Goal: Task Accomplishment & Management: Complete application form

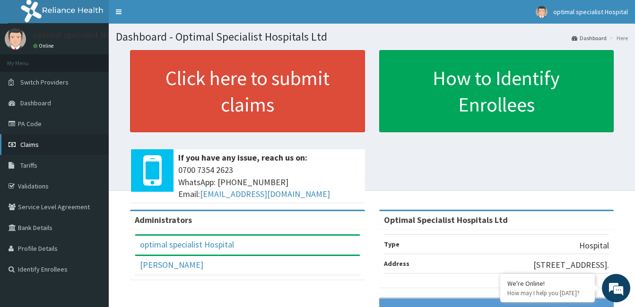
click at [39, 141] on link "Claims" at bounding box center [54, 144] width 109 height 21
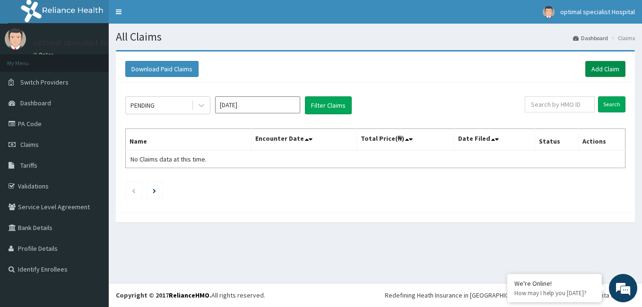
click at [602, 66] on link "Add Claim" at bounding box center [605, 69] width 40 height 16
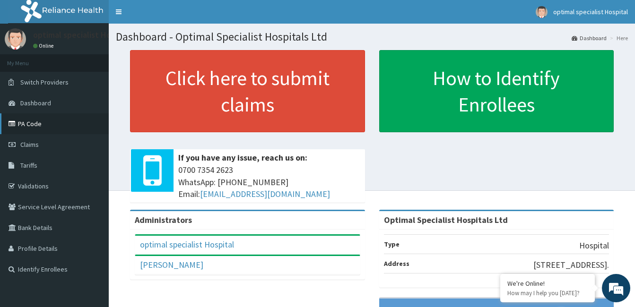
click at [28, 127] on link "PA Code" at bounding box center [54, 123] width 109 height 21
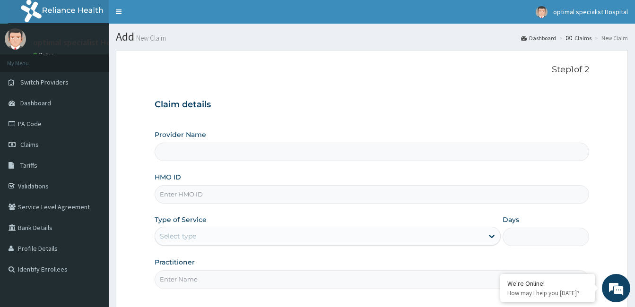
click at [256, 194] on input "HMO ID" at bounding box center [371, 194] width 434 height 18
type input "Optimal Specialist Hospitals Ltd"
type input "DAZ/10003/A"
click at [267, 211] on div "Provider Name Optimal Specialist Hospitals Ltd HMO ID DAZ/10003/A Type of Servi…" at bounding box center [371, 209] width 434 height 159
drag, startPoint x: 211, startPoint y: 193, endPoint x: 155, endPoint y: 197, distance: 55.4
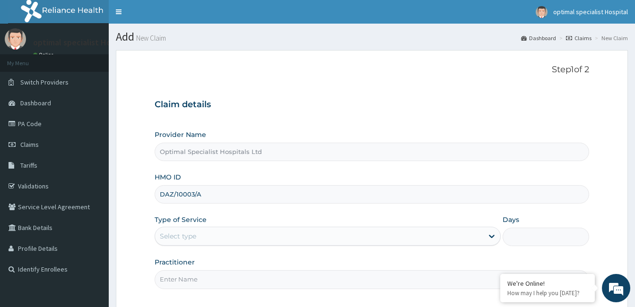
click at [155, 197] on input "DAZ/10003/A" at bounding box center [371, 194] width 434 height 18
paste input "DAZ/10003/A"
type input "DAZ/10003/A"
click at [491, 233] on icon at bounding box center [491, 236] width 9 height 9
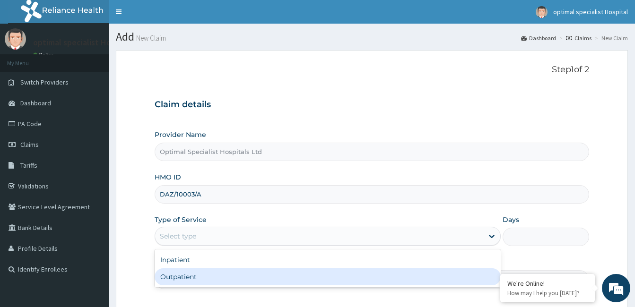
click at [385, 274] on div "Outpatient" at bounding box center [327, 276] width 346 height 17
type input "1"
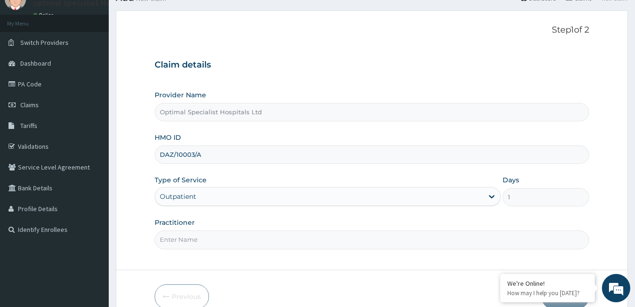
scroll to position [87, 0]
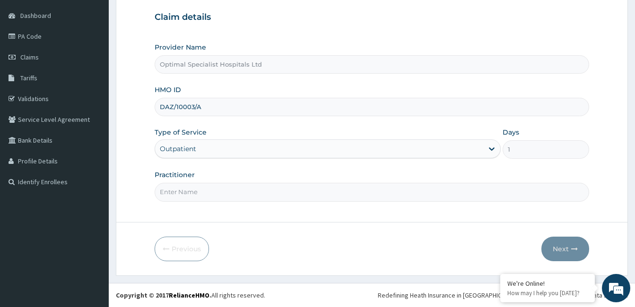
click at [282, 194] on input "Practitioner" at bounding box center [371, 192] width 434 height 18
type input "DR UCHA"
click at [557, 253] on button "Next" at bounding box center [565, 249] width 48 height 25
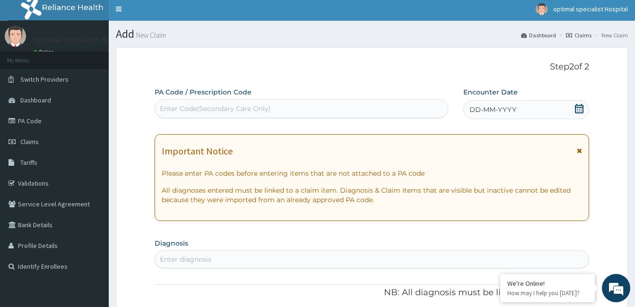
scroll to position [0, 0]
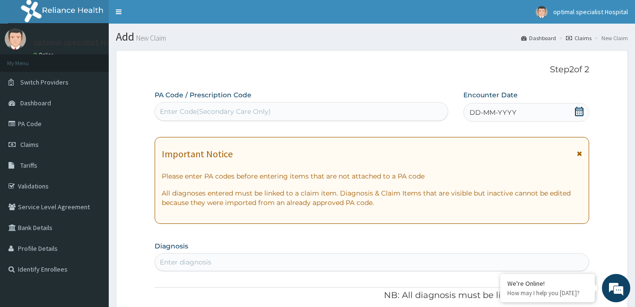
click at [295, 107] on div "Enter Code(Secondary Care Only)" at bounding box center [301, 111] width 292 height 15
paste input "PA/C97293"
type input "PA/C97293"
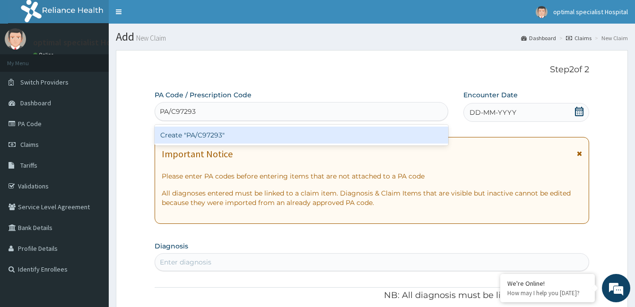
click at [260, 139] on div "Create "PA/C97293"" at bounding box center [300, 135] width 293 height 17
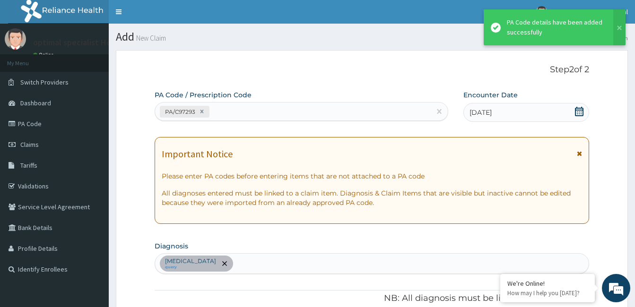
scroll to position [305, 0]
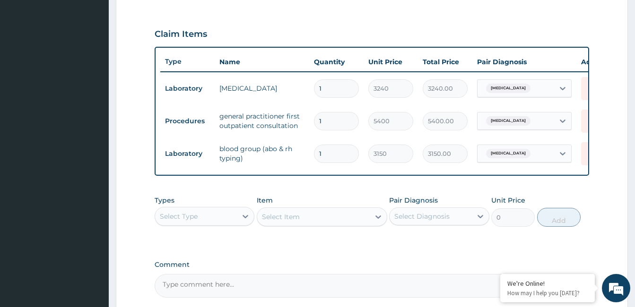
click at [362, 192] on div "PA Code / Prescription Code PA/C97293 Encounter Date 11-09-2025 Important Notic…" at bounding box center [371, 42] width 434 height 512
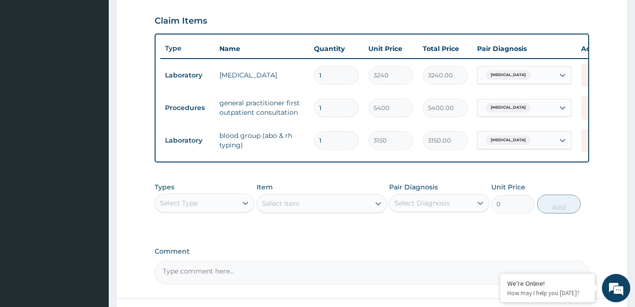
scroll to position [331, 0]
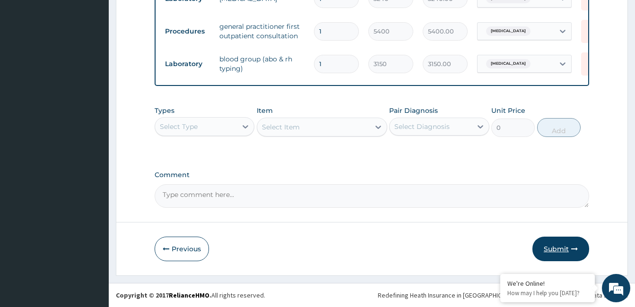
click at [561, 246] on button "Submit" at bounding box center [560, 249] width 57 height 25
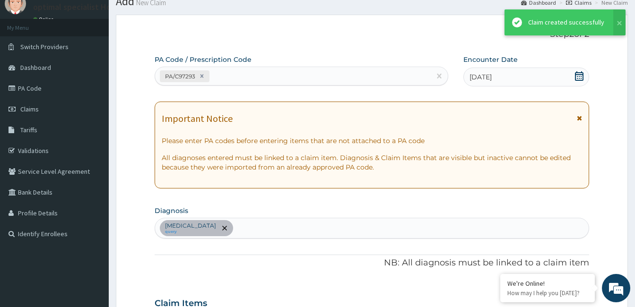
scroll to position [402, 0]
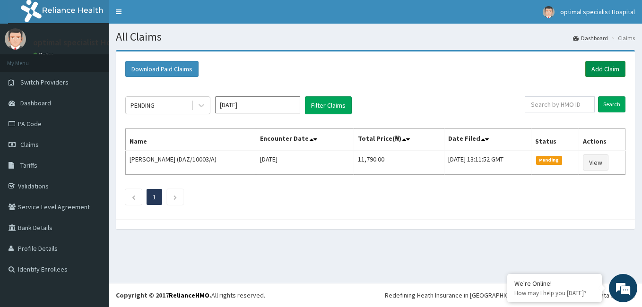
click at [593, 63] on link "Add Claim" at bounding box center [605, 69] width 40 height 16
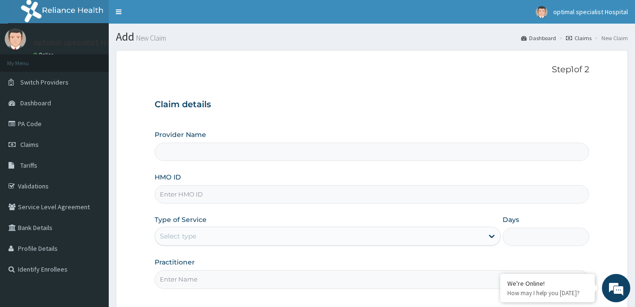
type input "Optimal Specialist Hospitals Ltd"
click at [195, 198] on input "HMO ID" at bounding box center [371, 194] width 434 height 18
type input "SDY/10007/B"
click at [492, 236] on icon at bounding box center [492, 236] width 6 height 3
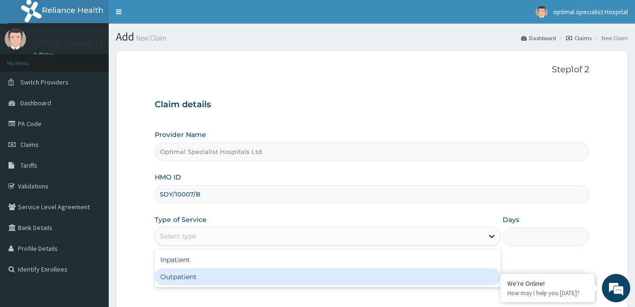
click at [277, 278] on div "Outpatient" at bounding box center [327, 276] width 346 height 17
type input "1"
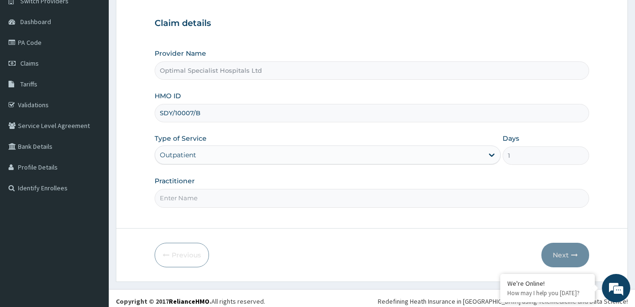
scroll to position [87, 0]
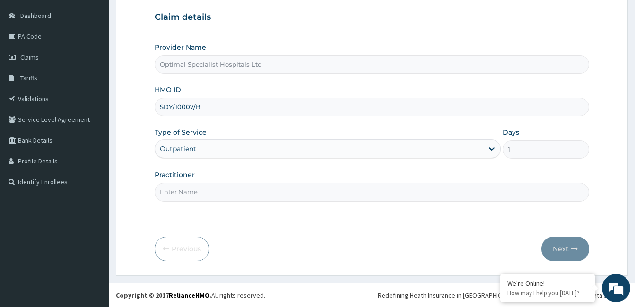
click at [277, 192] on input "Practitioner" at bounding box center [371, 192] width 434 height 18
type input "DR UCHE"
click at [308, 212] on form "Step 1 of 2 Claim details Provider Name Optimal Specialist Hospitals Ltd HMO ID…" at bounding box center [372, 119] width 512 height 313
click at [562, 248] on button "Next" at bounding box center [565, 249] width 48 height 25
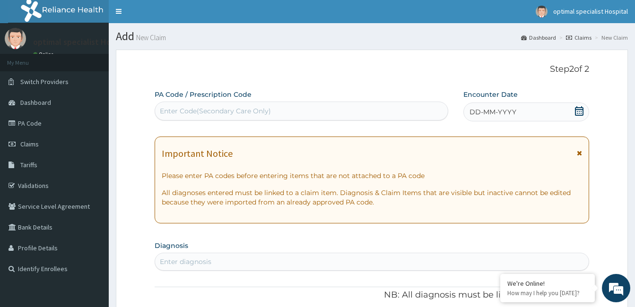
scroll to position [0, 0]
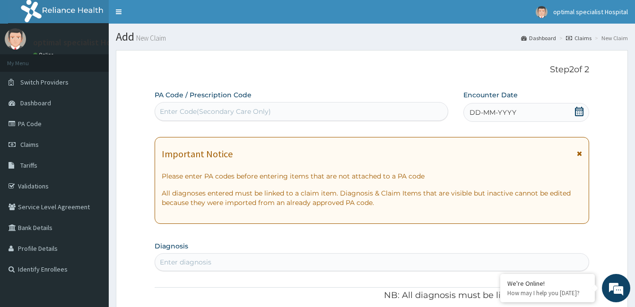
click at [328, 110] on div "Enter Code(Secondary Care Only)" at bounding box center [301, 111] width 292 height 15
paste input "PA/F80694"
type input "PA/F80694"
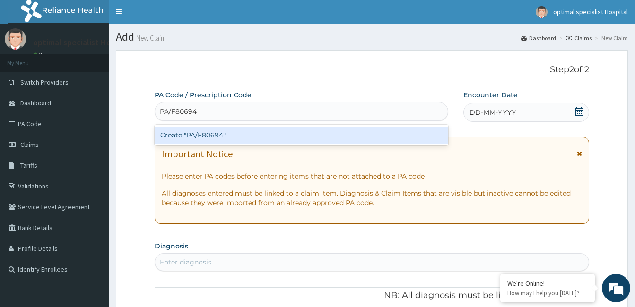
click at [300, 130] on div "Create "PA/F80694"" at bounding box center [300, 135] width 293 height 17
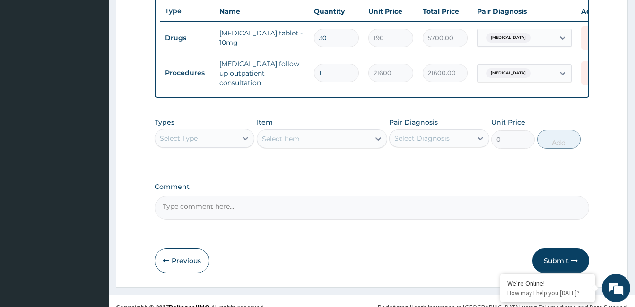
scroll to position [369, 0]
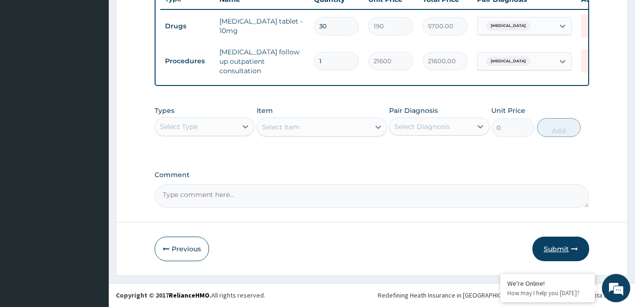
click at [561, 250] on button "Submit" at bounding box center [560, 249] width 57 height 25
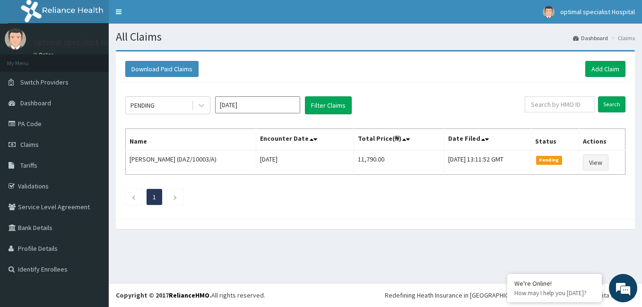
click at [400, 206] on div "PENDING [DATE] Filter Claims Search Name Encounter Date Total Price(₦) Date Fil…" at bounding box center [374, 148] width 509 height 132
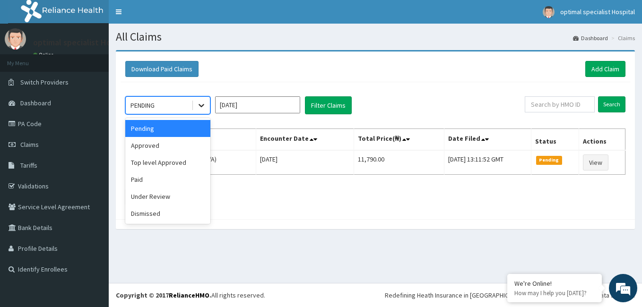
click at [203, 104] on icon at bounding box center [201, 105] width 9 height 9
click at [175, 143] on div "Approved" at bounding box center [167, 145] width 85 height 17
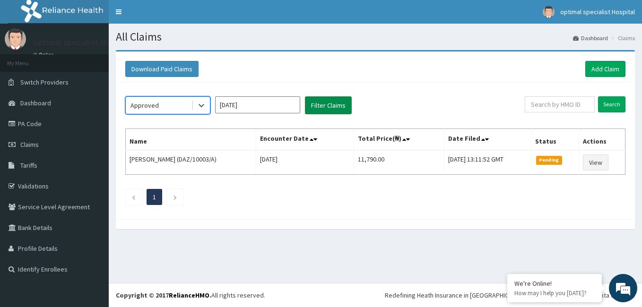
click at [339, 111] on button "Filter Claims" at bounding box center [328, 105] width 47 height 18
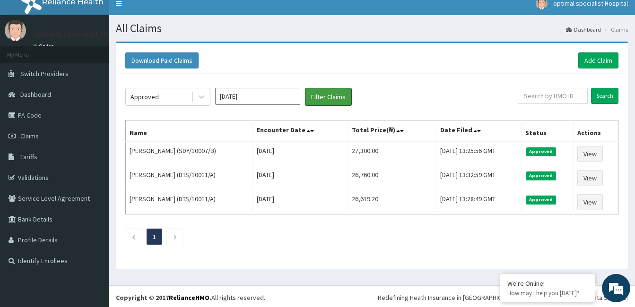
scroll to position [11, 0]
